Goal: Task Accomplishment & Management: Manage account settings

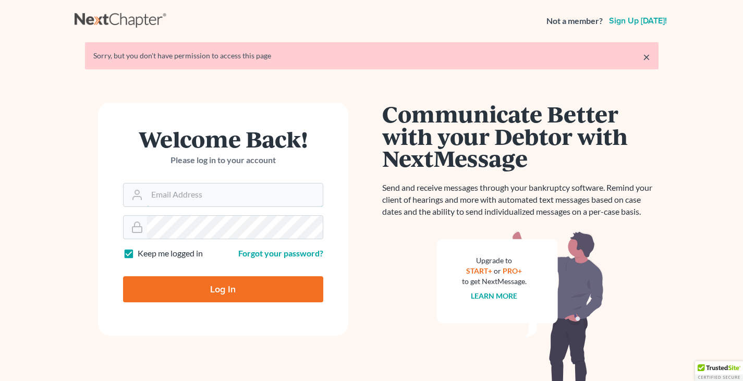
type input "burnslaw6@gmail.com"
click at [215, 288] on input "Log In" at bounding box center [223, 289] width 200 height 26
type input "Thinking..."
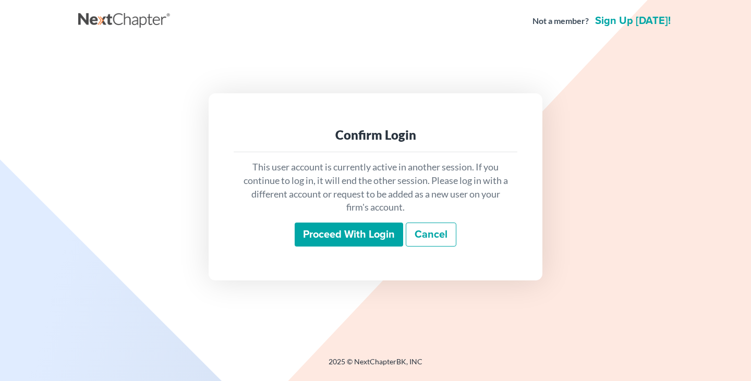
click at [374, 238] on input "Proceed with login" at bounding box center [348, 235] width 108 height 24
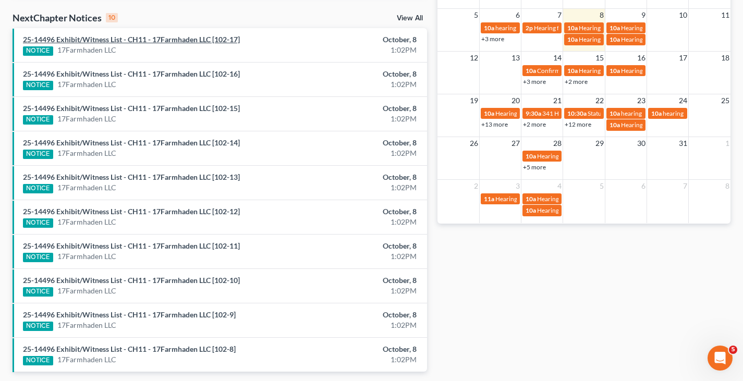
scroll to position [365, 0]
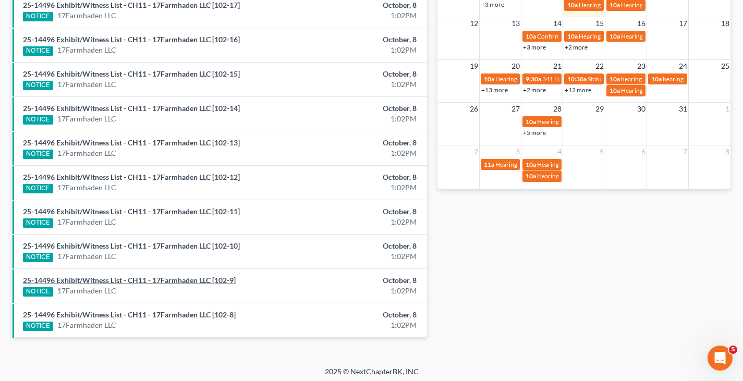
click at [170, 280] on link "25-14496 Exhibit/Witness List - CH11 - 17Farmhaden LLC [102-9]" at bounding box center [129, 280] width 213 height 9
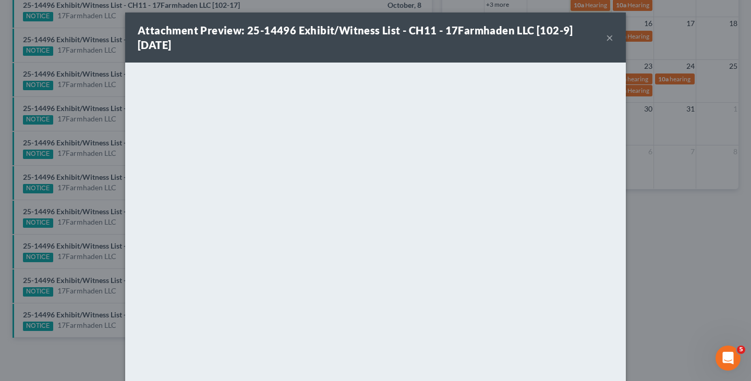
click at [606, 36] on button "×" at bounding box center [609, 37] width 7 height 13
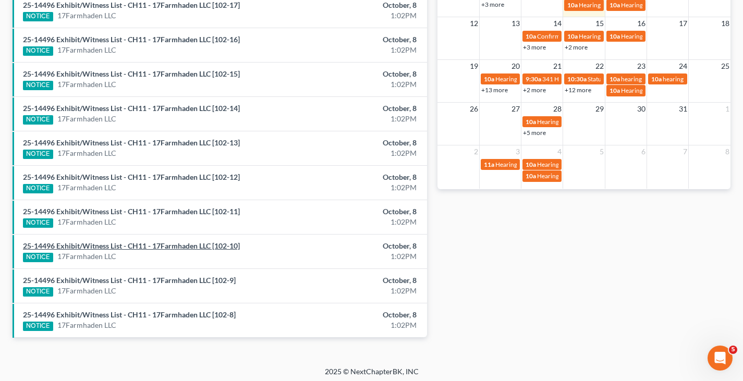
click at [173, 246] on link "25-14496 Exhibit/Witness List - CH11 - 17Farmhaden LLC [102-10]" at bounding box center [131, 245] width 217 height 9
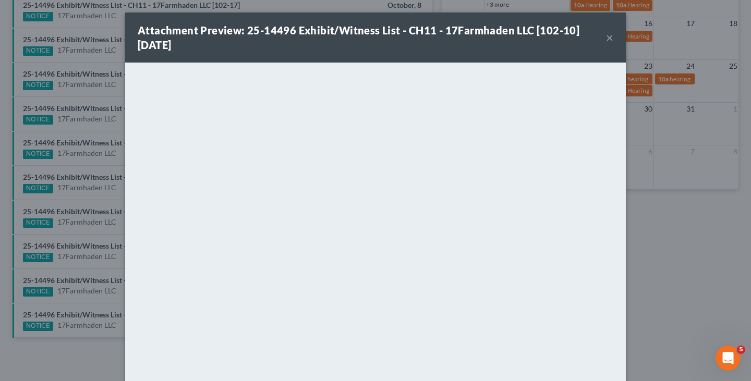
drag, startPoint x: 519, startPoint y: 46, endPoint x: 529, endPoint y: 44, distance: 9.5
click at [519, 46] on div "Attachment Preview: 25-14496 Exhibit/Witness List - CH11 - 17Farmhaden LLC [102…" at bounding box center [372, 37] width 468 height 29
click at [606, 39] on button "×" at bounding box center [609, 37] width 7 height 13
